Goal: Information Seeking & Learning: Learn about a topic

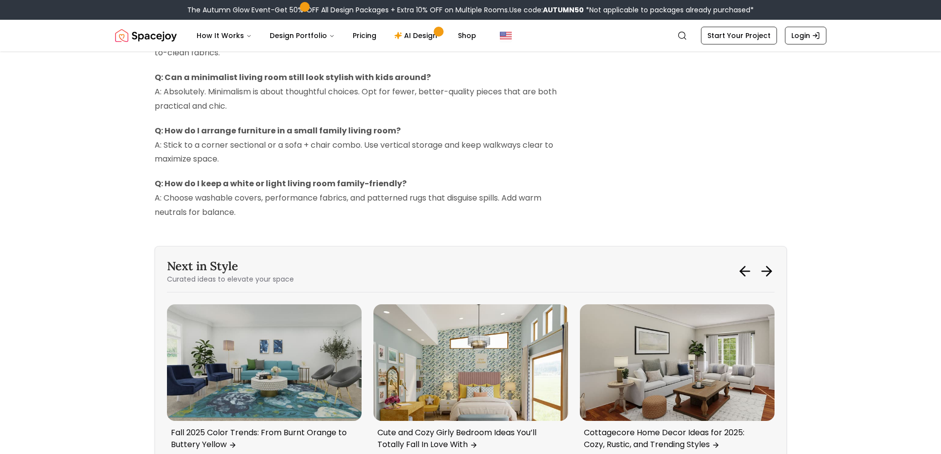
scroll to position [2323, 0]
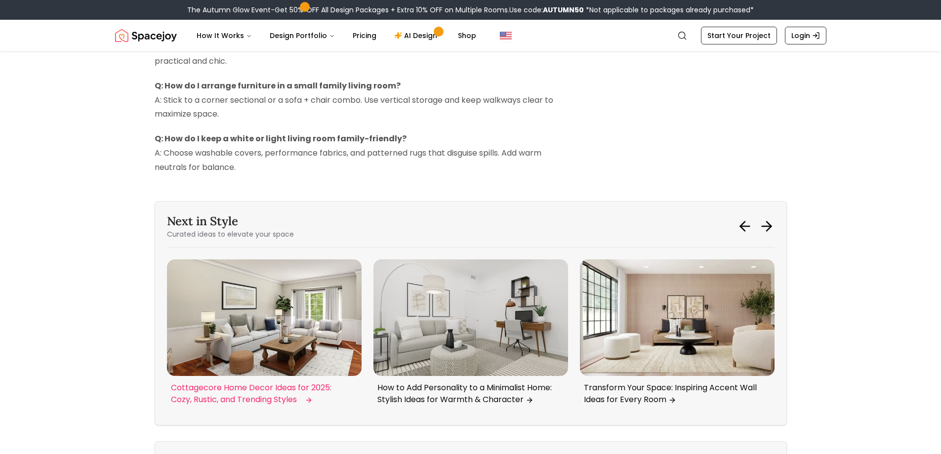
click at [226, 405] on p "Cottagecore Home Decor Ideas for 2025: Cozy, Rustic, and Trending Styles" at bounding box center [262, 394] width 183 height 24
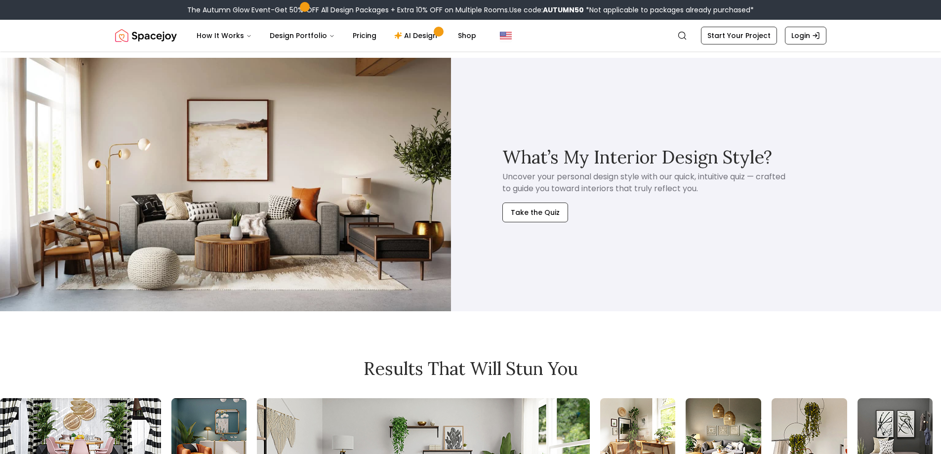
scroll to position [3558, 0]
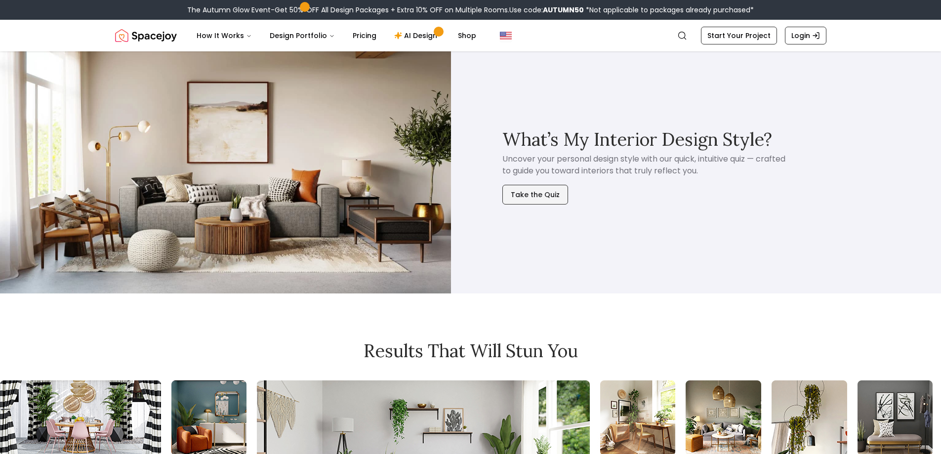
click at [545, 205] on button "Take the Quiz" at bounding box center [536, 195] width 66 height 20
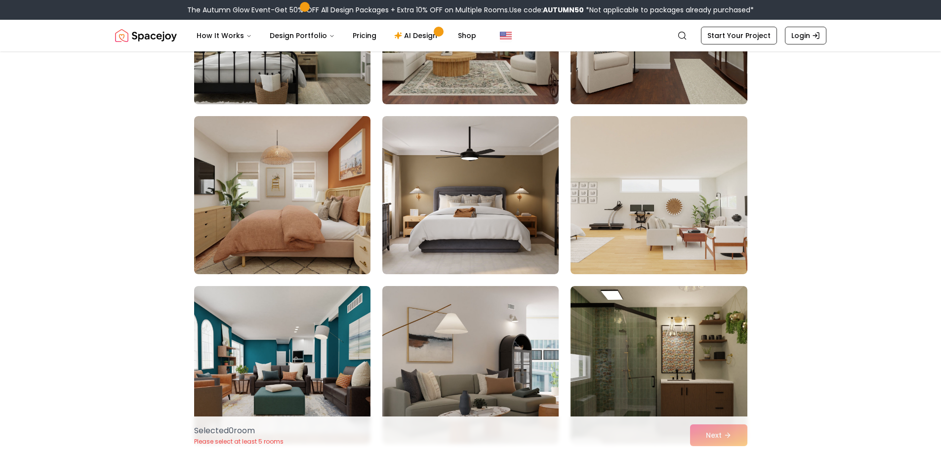
scroll to position [247, 0]
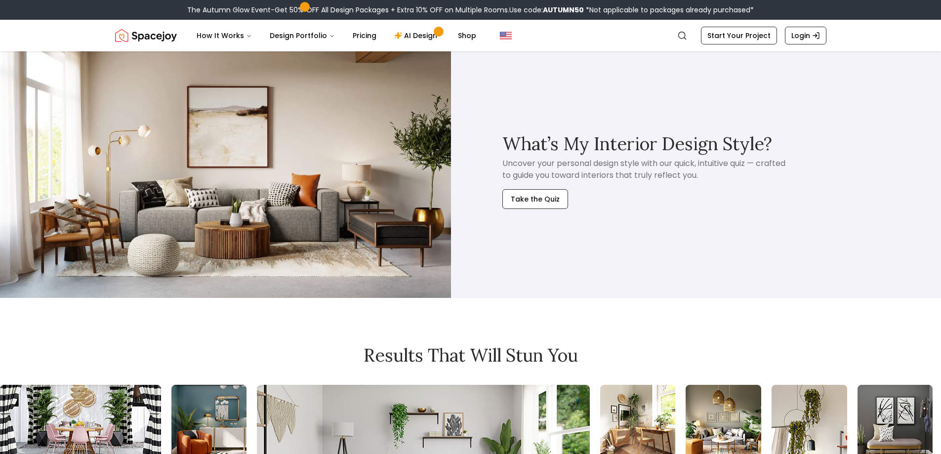
scroll to position [3558, 0]
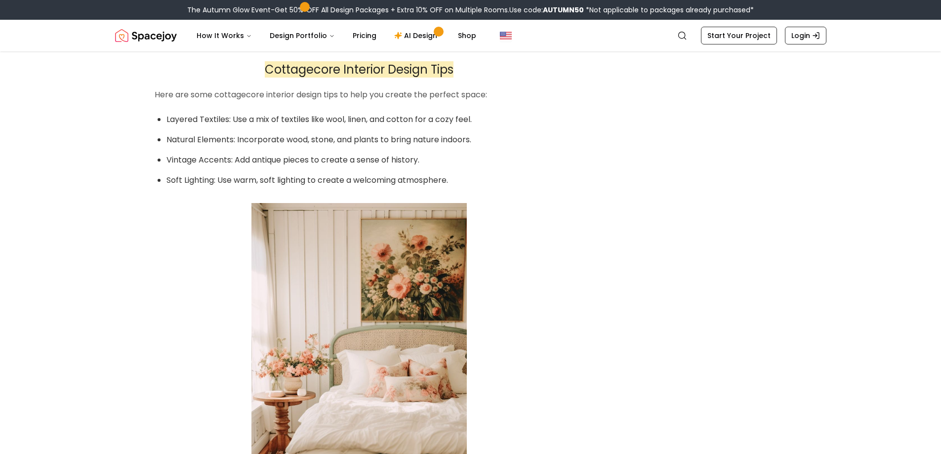
scroll to position [3114, 0]
